Goal: Navigation & Orientation: Find specific page/section

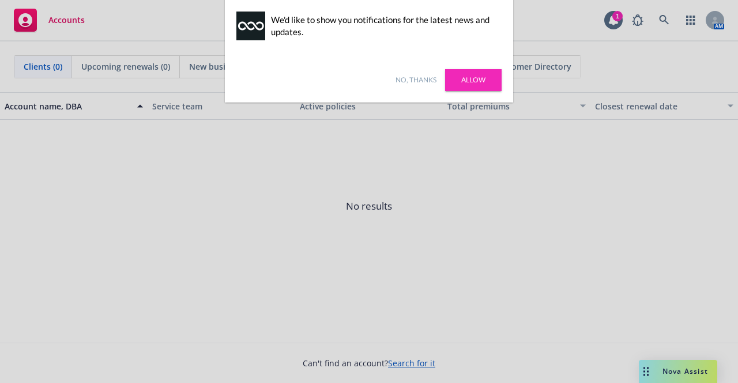
click at [475, 79] on link "Allow" at bounding box center [473, 80] width 56 height 22
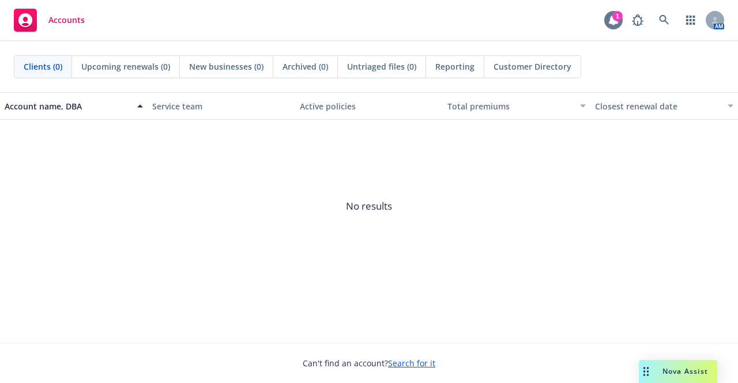
click at [614, 16] on div "1" at bounding box center [617, 16] width 10 height 10
